Goal: Navigation & Orientation: Find specific page/section

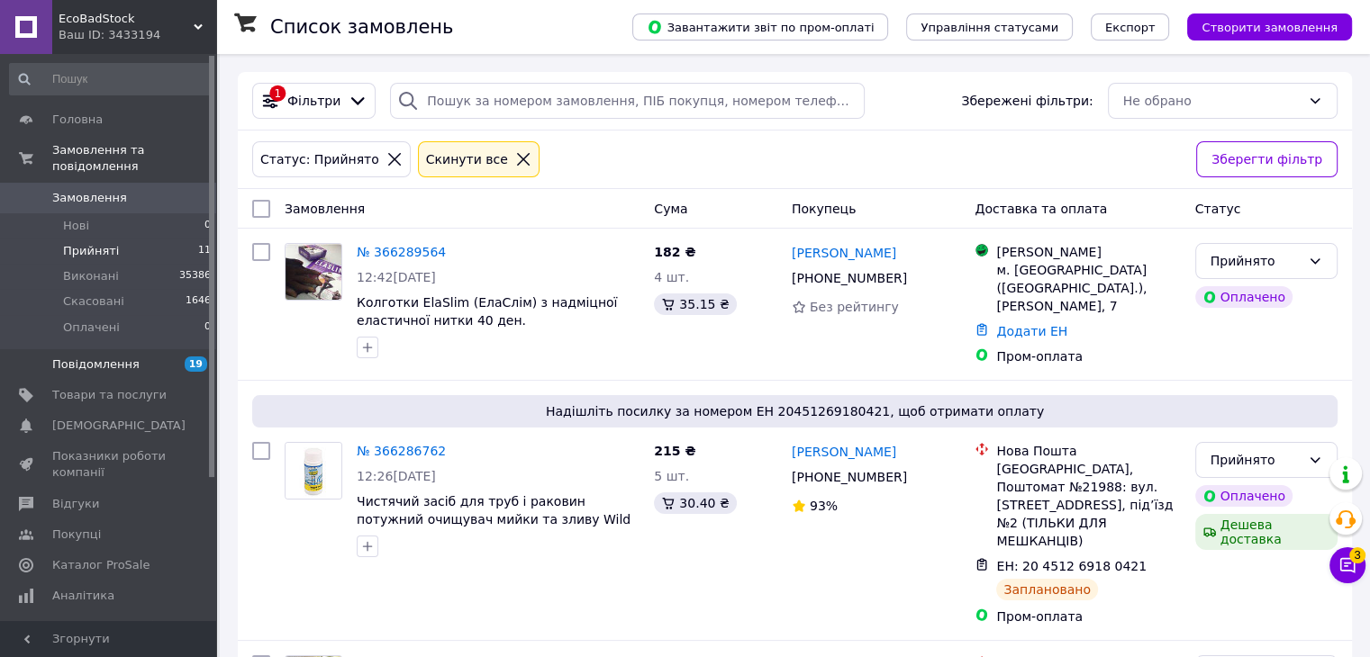
click at [151, 357] on span "Повідомлення" at bounding box center [109, 365] width 114 height 16
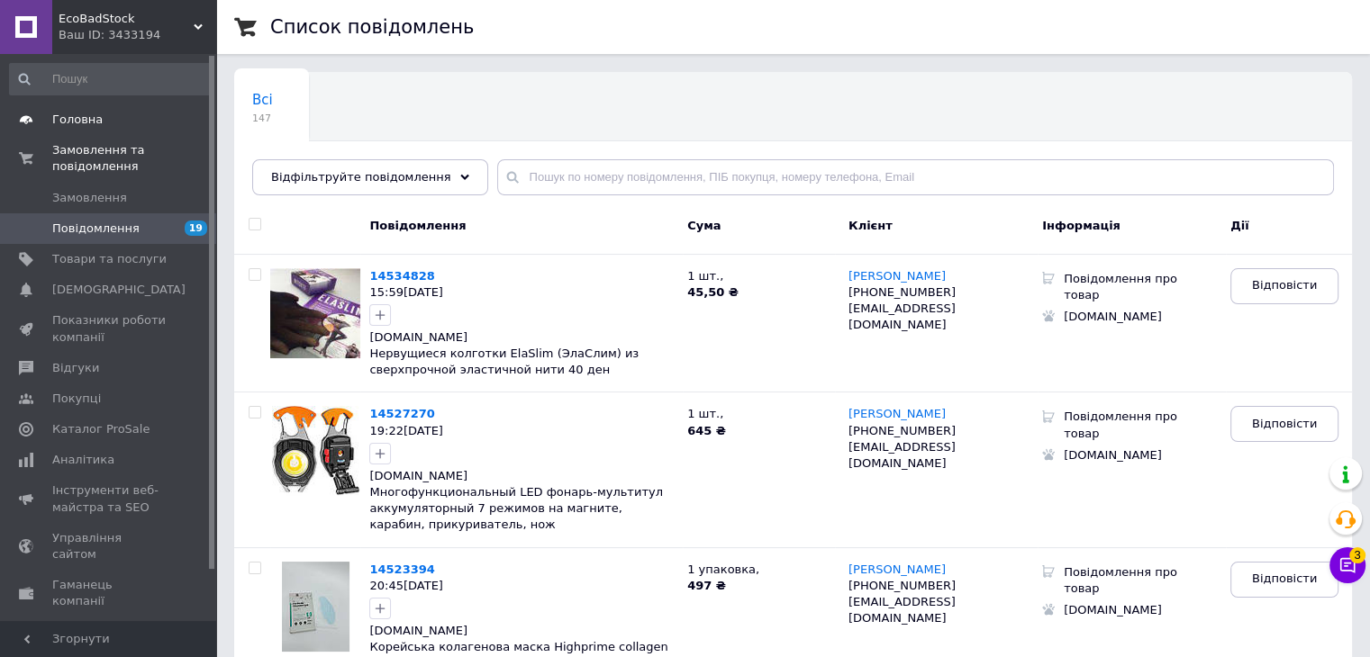
click at [126, 126] on span "Головна" at bounding box center [109, 120] width 114 height 16
